Goal: Task Accomplishment & Management: Use online tool/utility

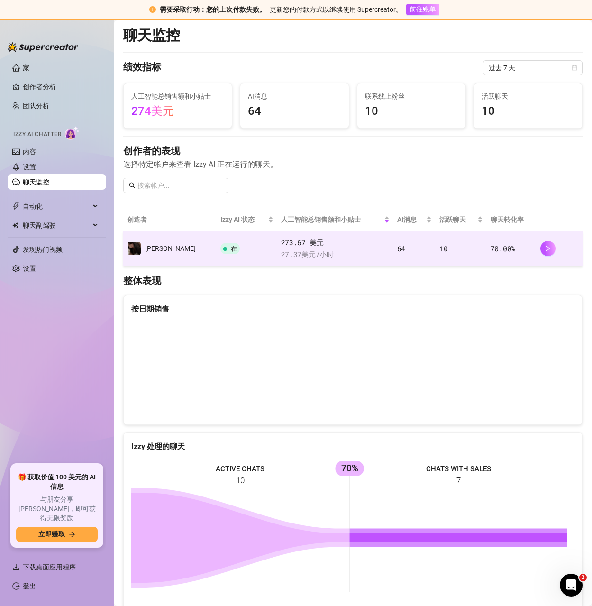
click at [440, 251] on font "10" at bounding box center [444, 248] width 8 height 9
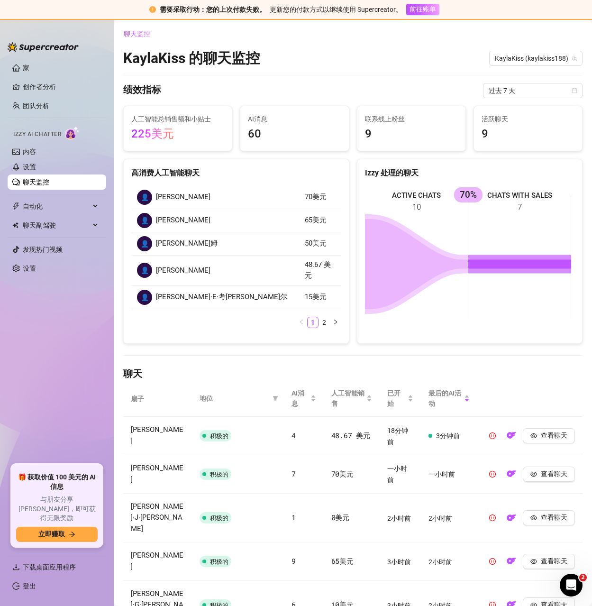
click at [42, 185] on link "聊天监控" at bounding box center [36, 182] width 27 height 8
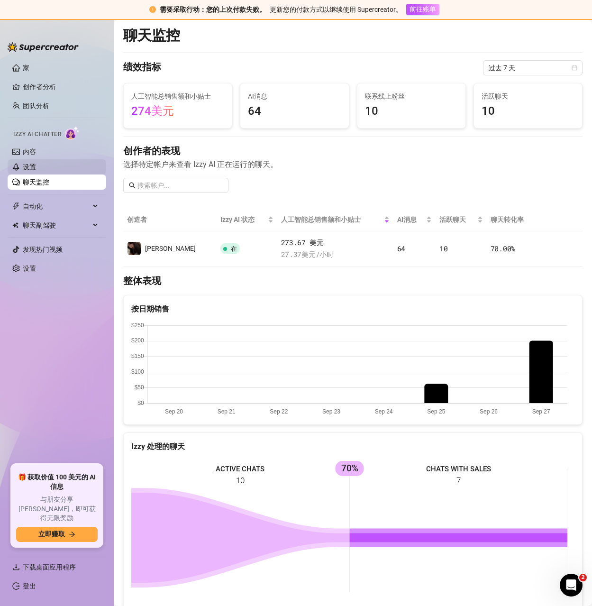
click at [36, 169] on link "设置" at bounding box center [29, 167] width 13 height 8
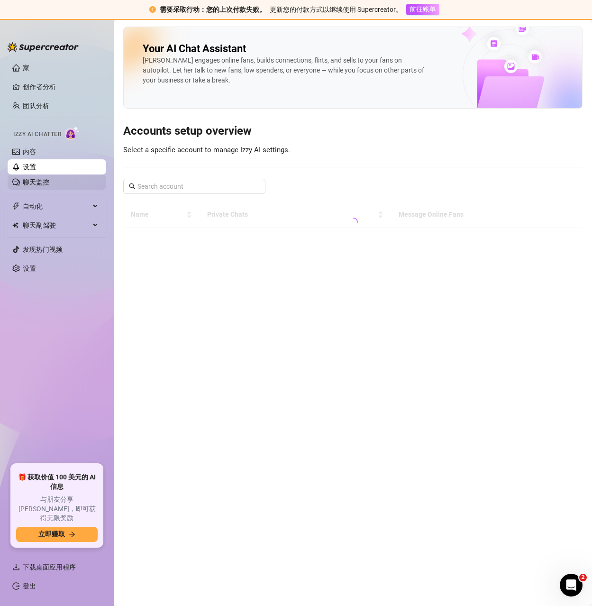
click at [39, 185] on link "聊天监控" at bounding box center [36, 182] width 27 height 8
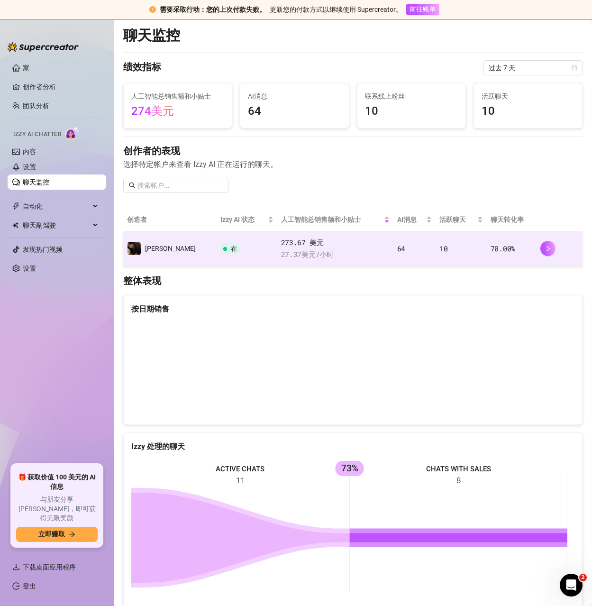
click at [412, 256] on td "64" at bounding box center [415, 248] width 42 height 35
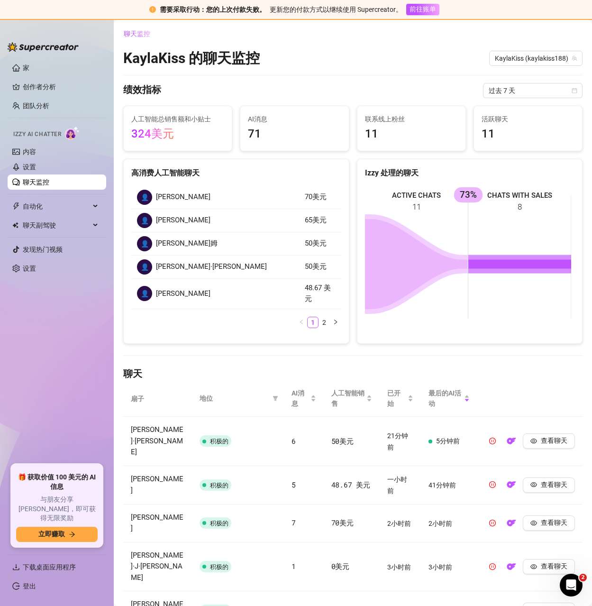
click at [41, 181] on link "聊天监控" at bounding box center [36, 182] width 27 height 8
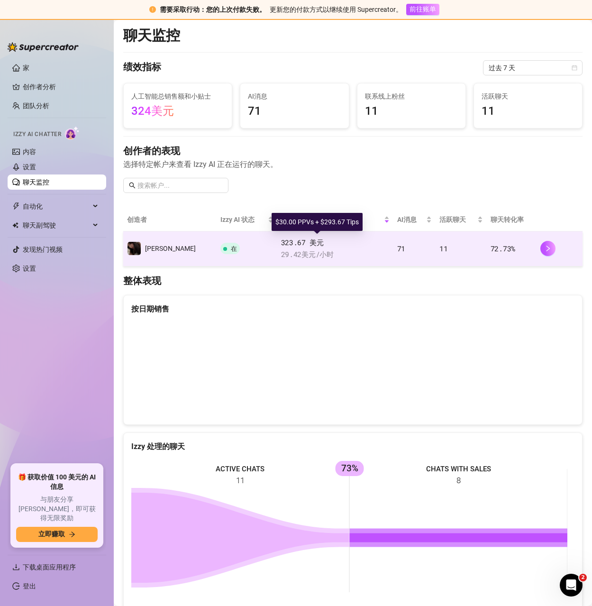
click at [368, 244] on span "323.67 美元" at bounding box center [335, 242] width 109 height 11
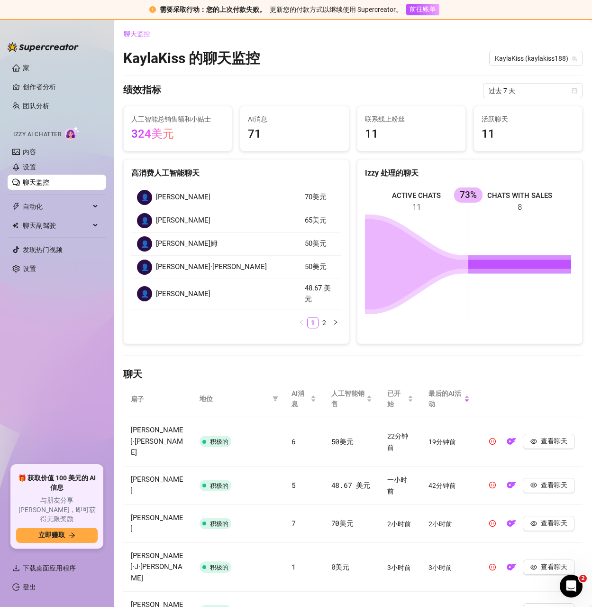
click at [38, 182] on link "聊天监控" at bounding box center [36, 182] width 27 height 8
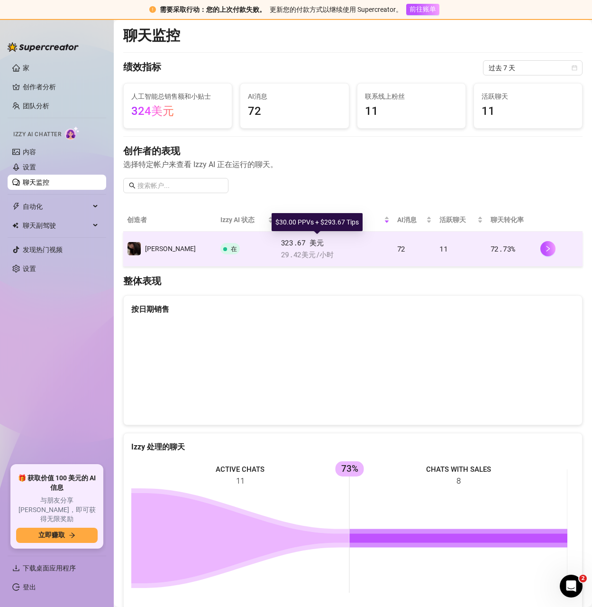
click at [282, 242] on font "323.67 美元" at bounding box center [302, 242] width 43 height 9
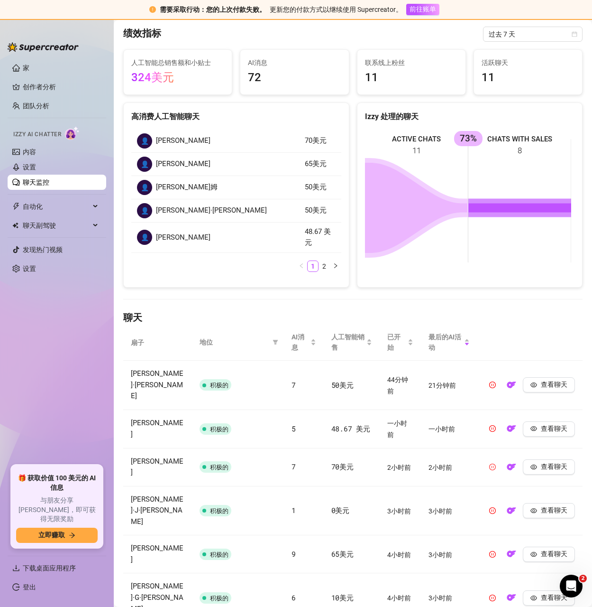
scroll to position [211, 0]
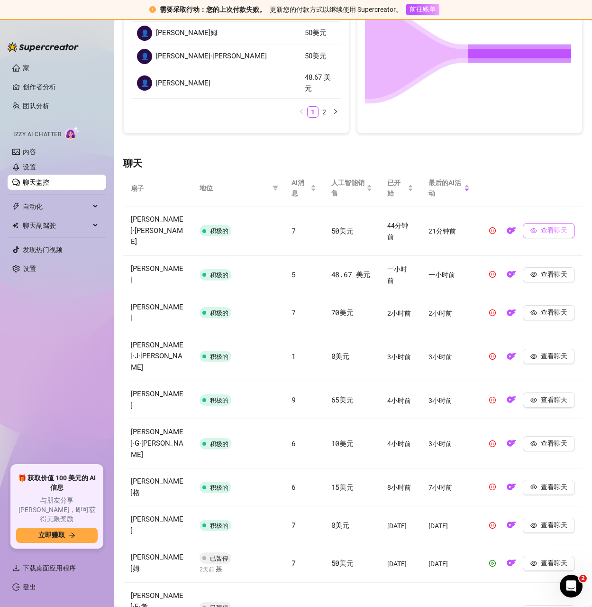
click at [545, 226] on font "查看聊天" at bounding box center [554, 230] width 27 height 8
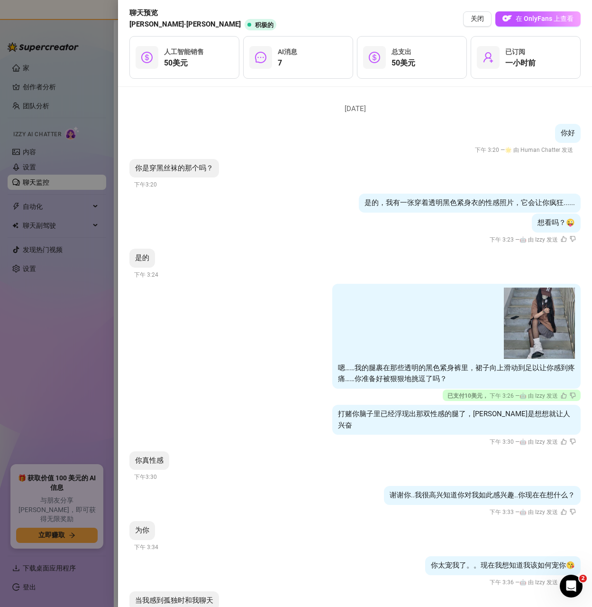
scroll to position [0, 0]
